Goal: Task Accomplishment & Management: Use online tool/utility

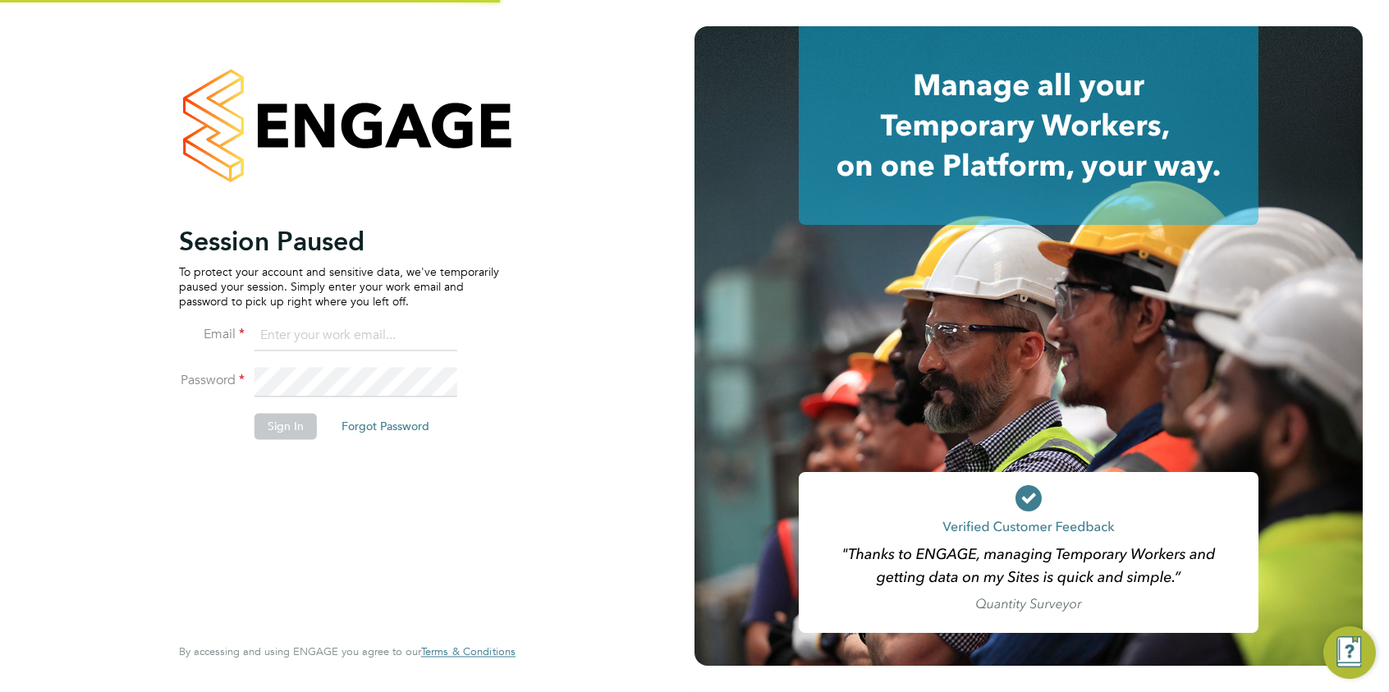
type input "brooke.m@net-temps.co.uk"
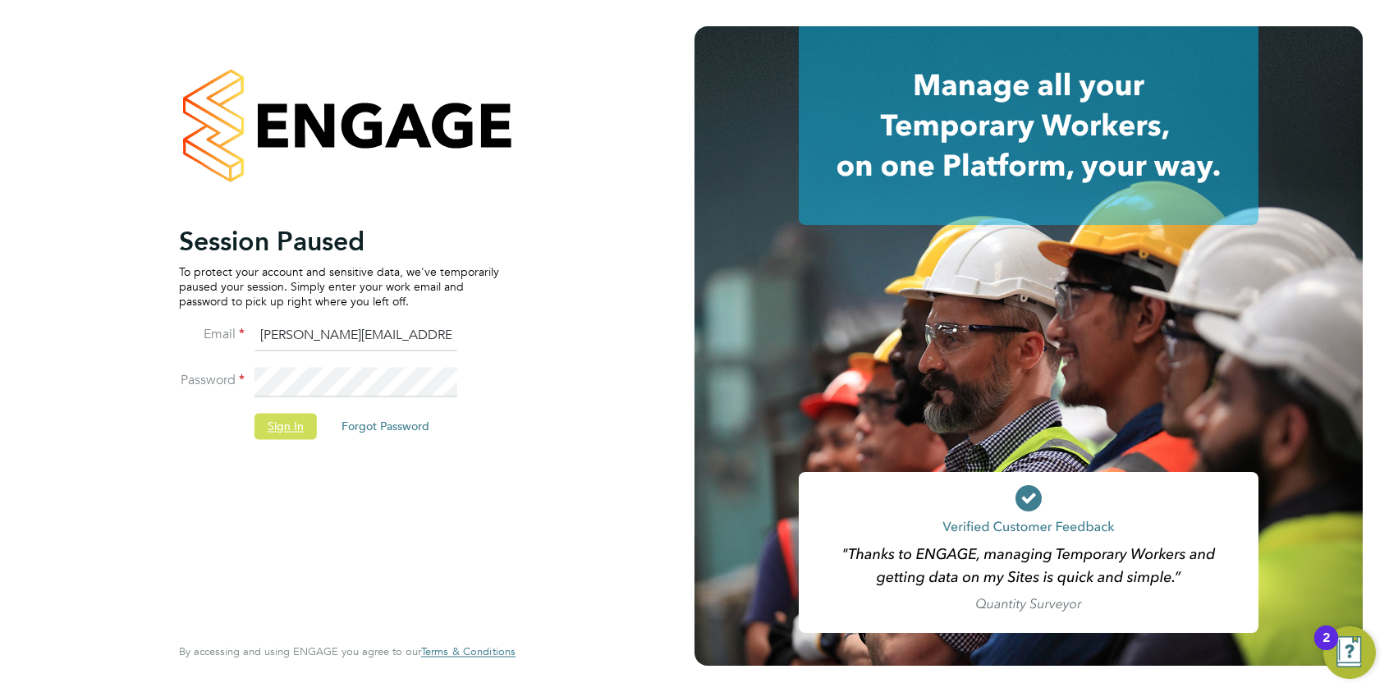
click at [287, 431] on button "Sign In" at bounding box center [286, 426] width 62 height 26
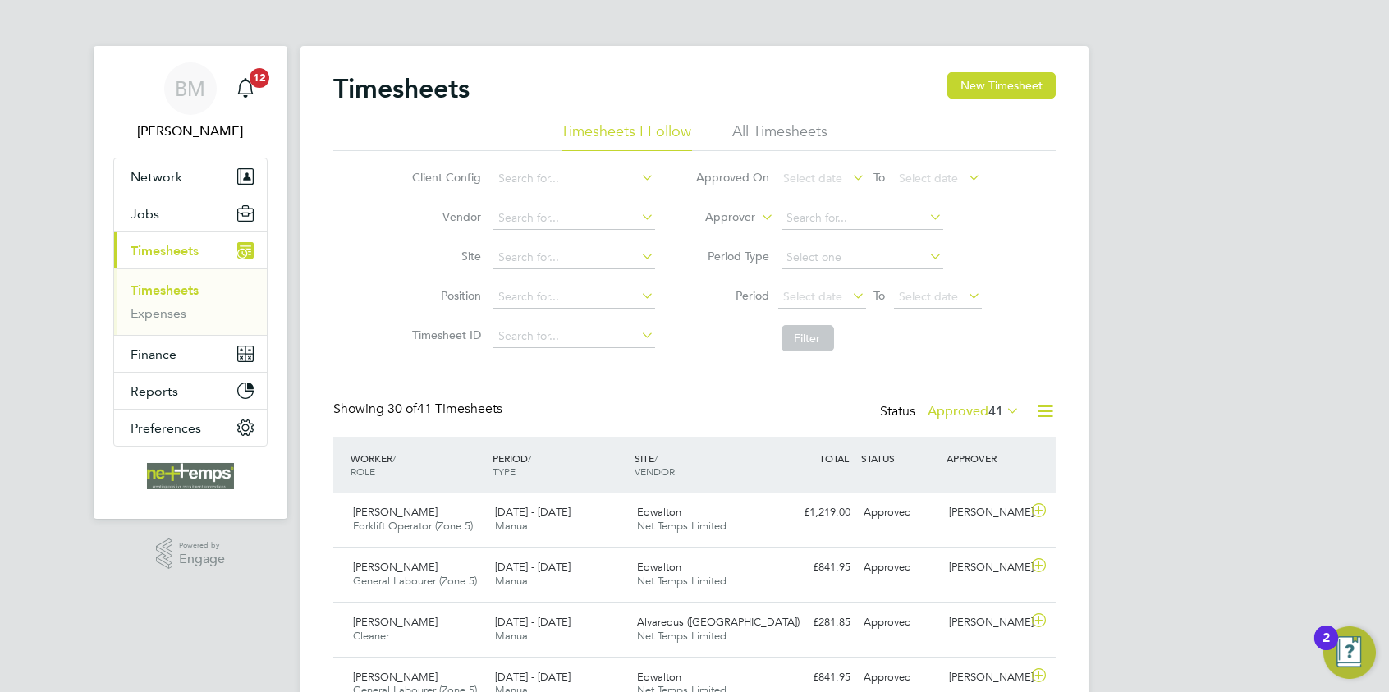
scroll to position [42, 143]
click at [1040, 411] on icon at bounding box center [1045, 411] width 21 height 21
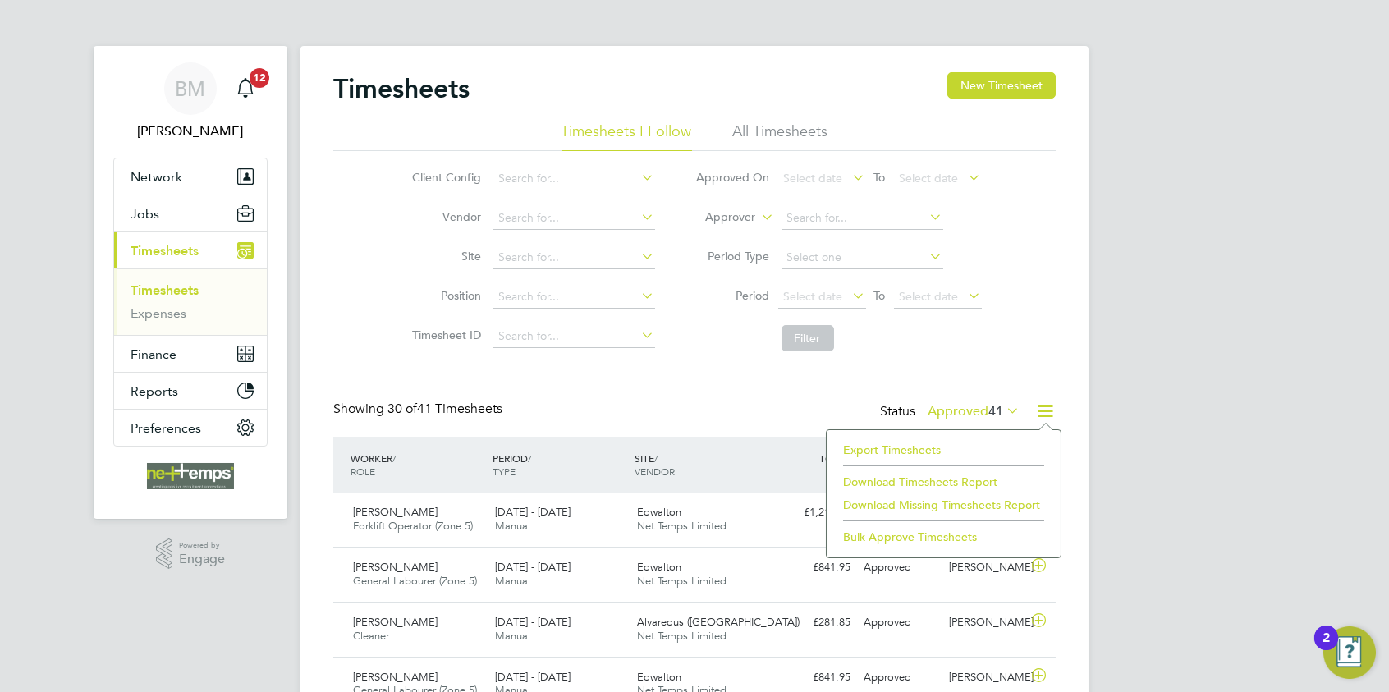
click at [893, 448] on li "Export Timesheets" at bounding box center [944, 449] width 218 height 23
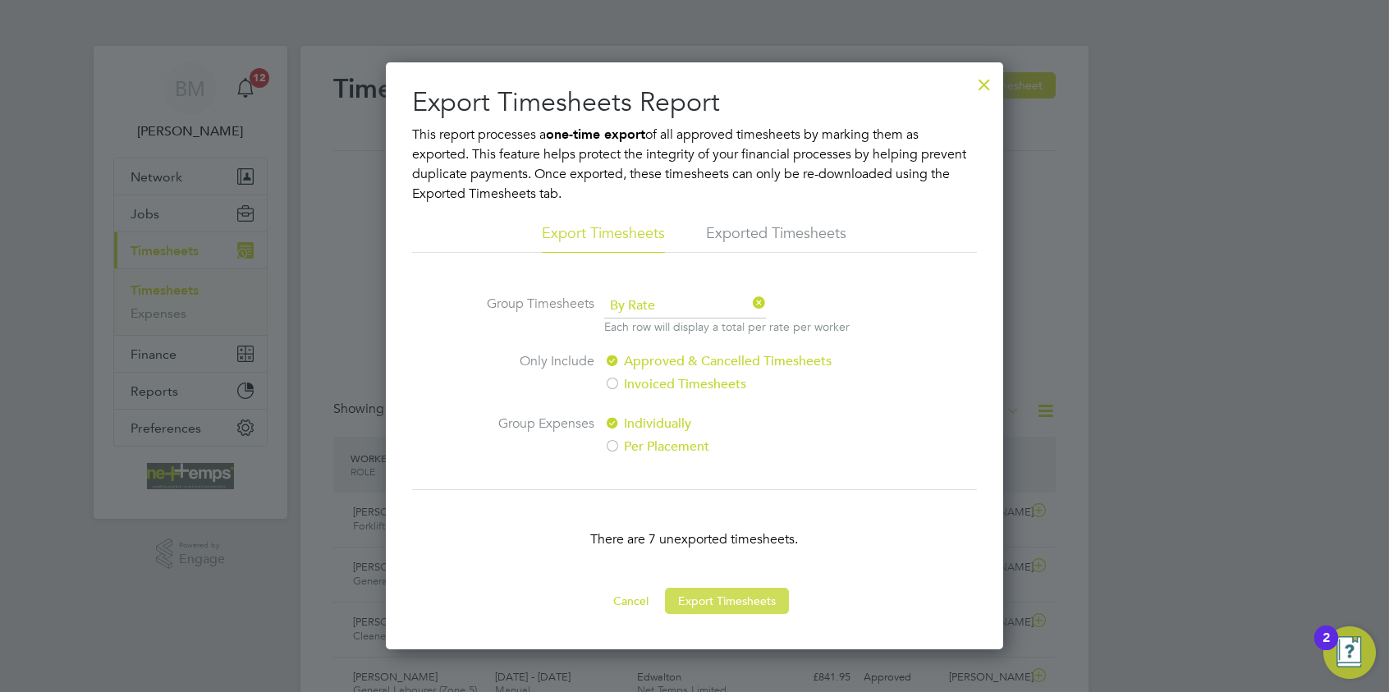
click at [725, 607] on button "Export Timesheets" at bounding box center [727, 601] width 124 height 26
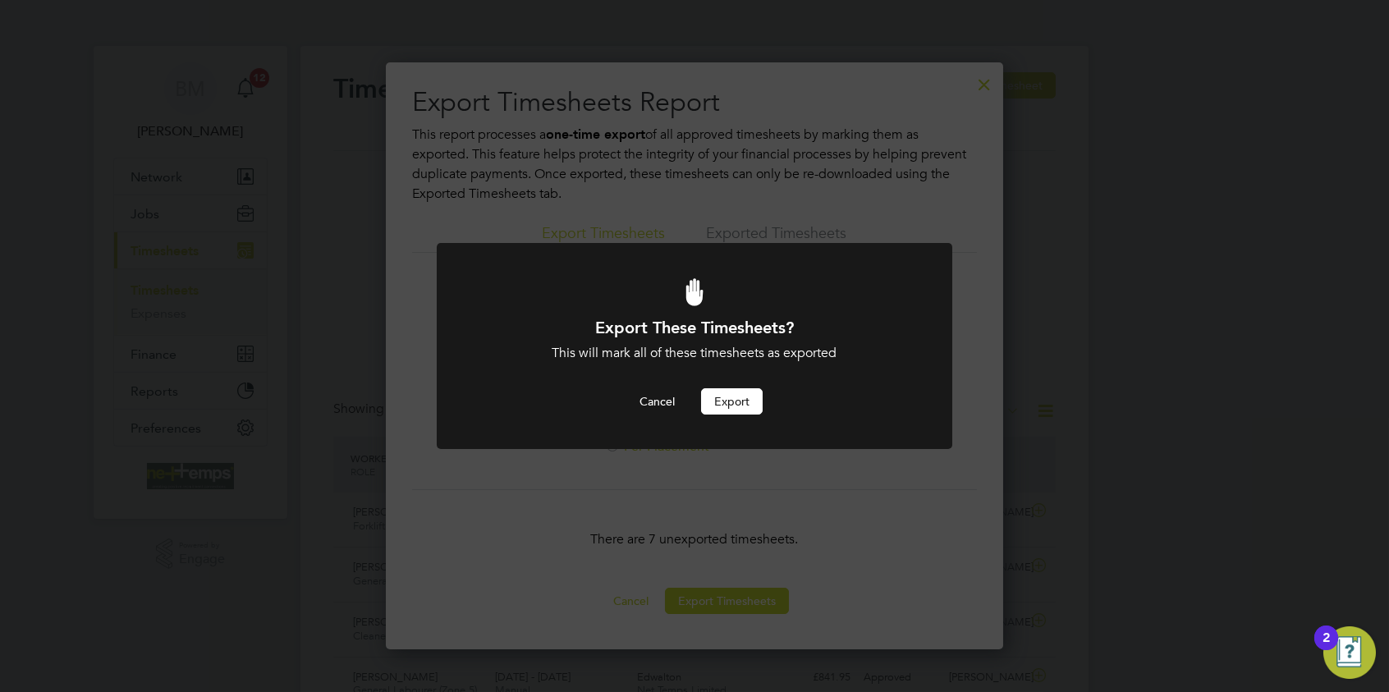
click at [709, 404] on button "Export" at bounding box center [732, 401] width 62 height 26
